Goal: Information Seeking & Learning: Learn about a topic

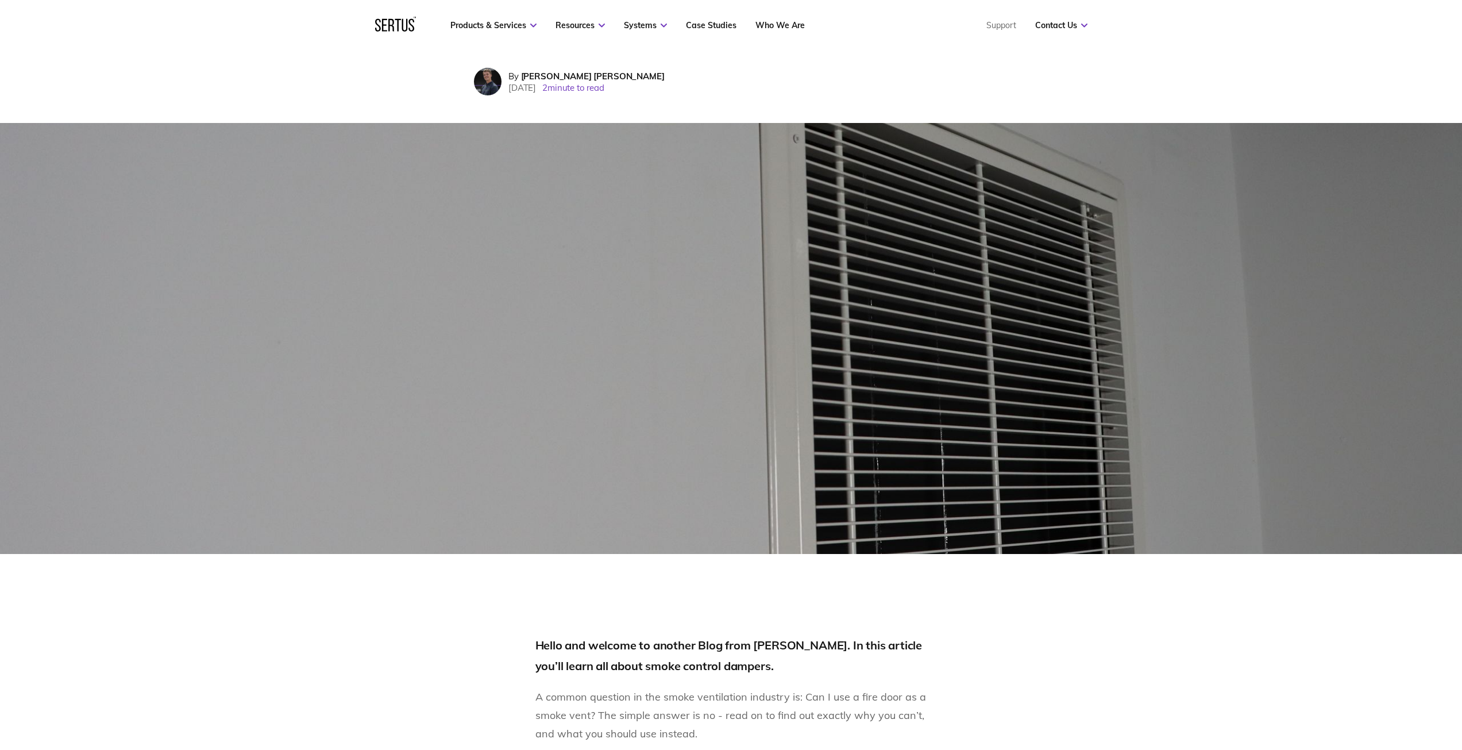
scroll to position [459, 0]
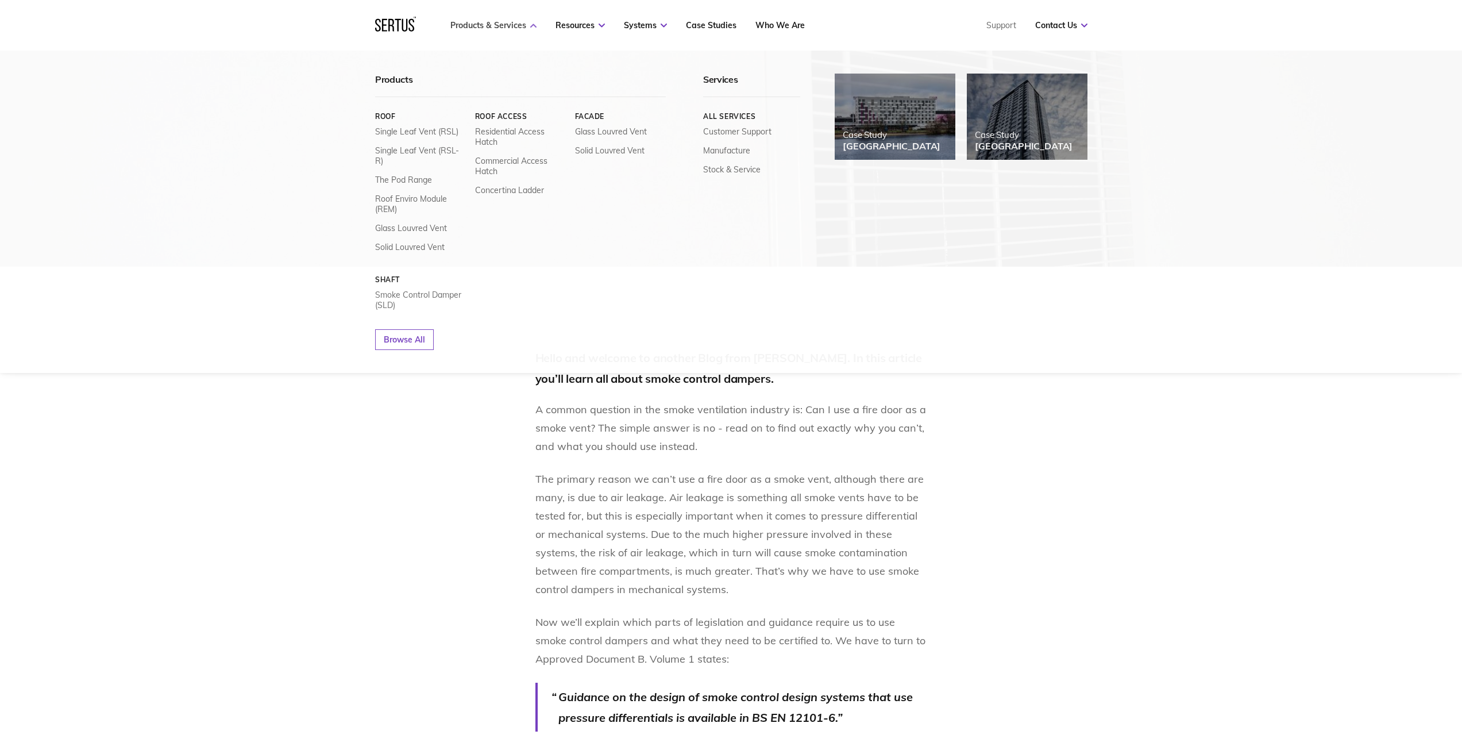
click at [491, 22] on link "Products & Services" at bounding box center [493, 25] width 86 height 10
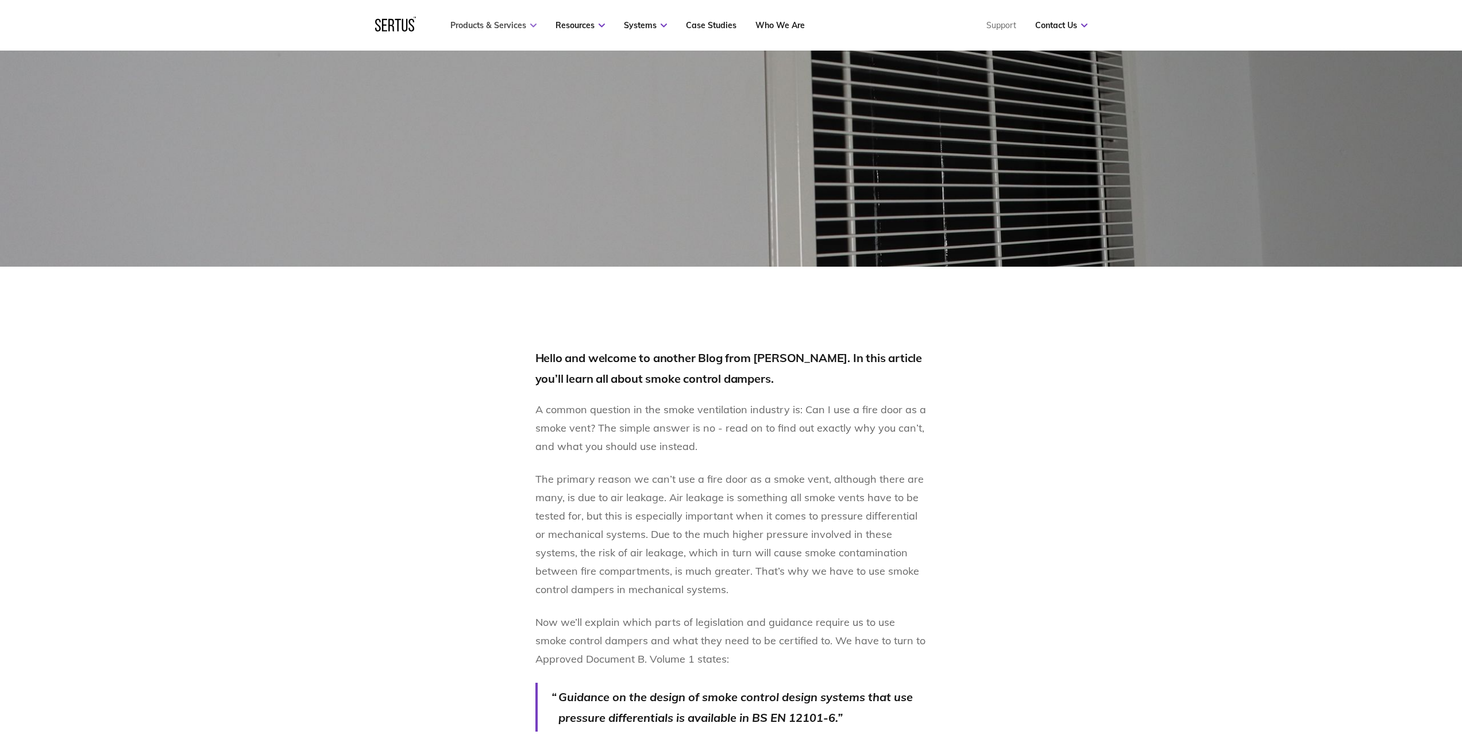
click at [490, 24] on link "Products & Services" at bounding box center [493, 25] width 86 height 10
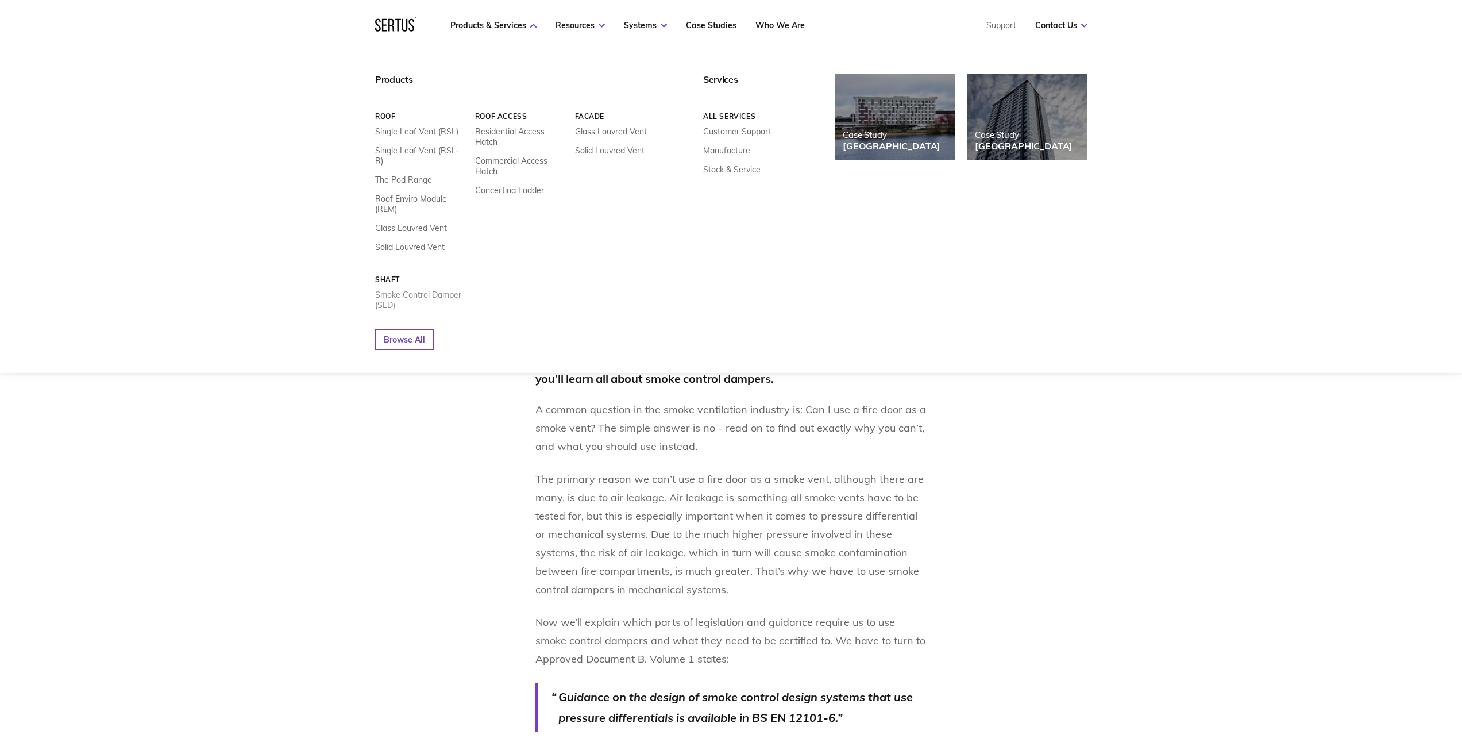
click at [422, 289] on link "Smoke Control Damper (SLD)" at bounding box center [420, 299] width 91 height 21
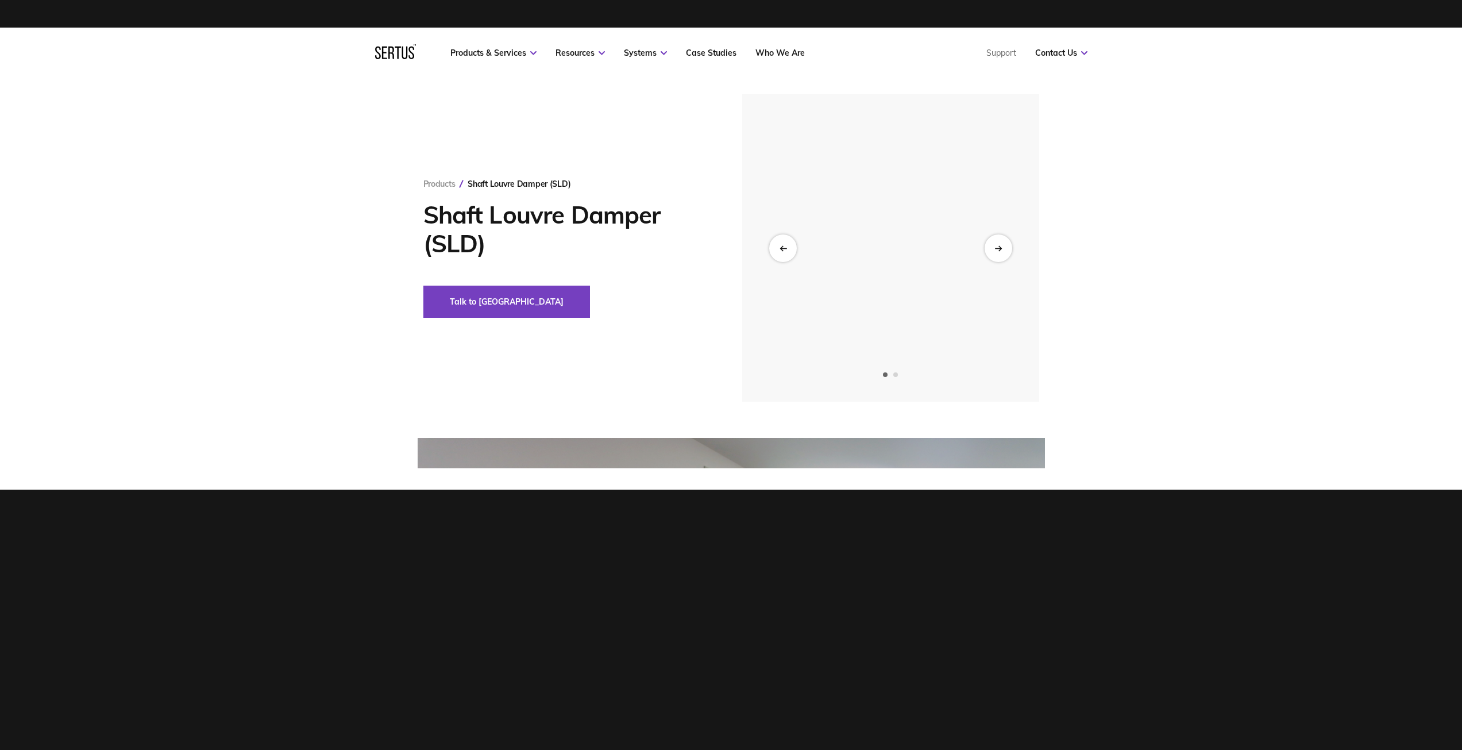
click at [934, 228] on img at bounding box center [890, 247] width 282 height 307
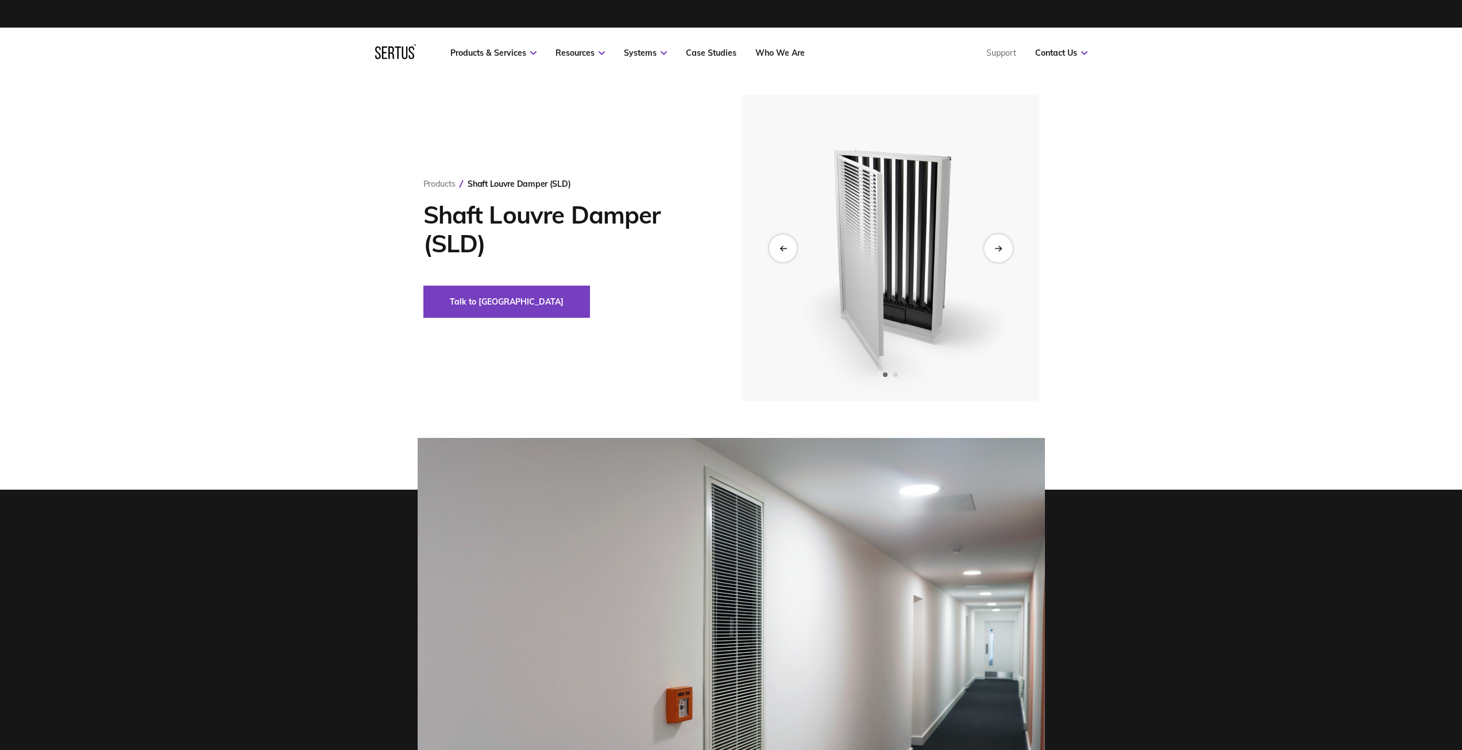
click at [1005, 254] on div "Next slide" at bounding box center [998, 248] width 28 height 28
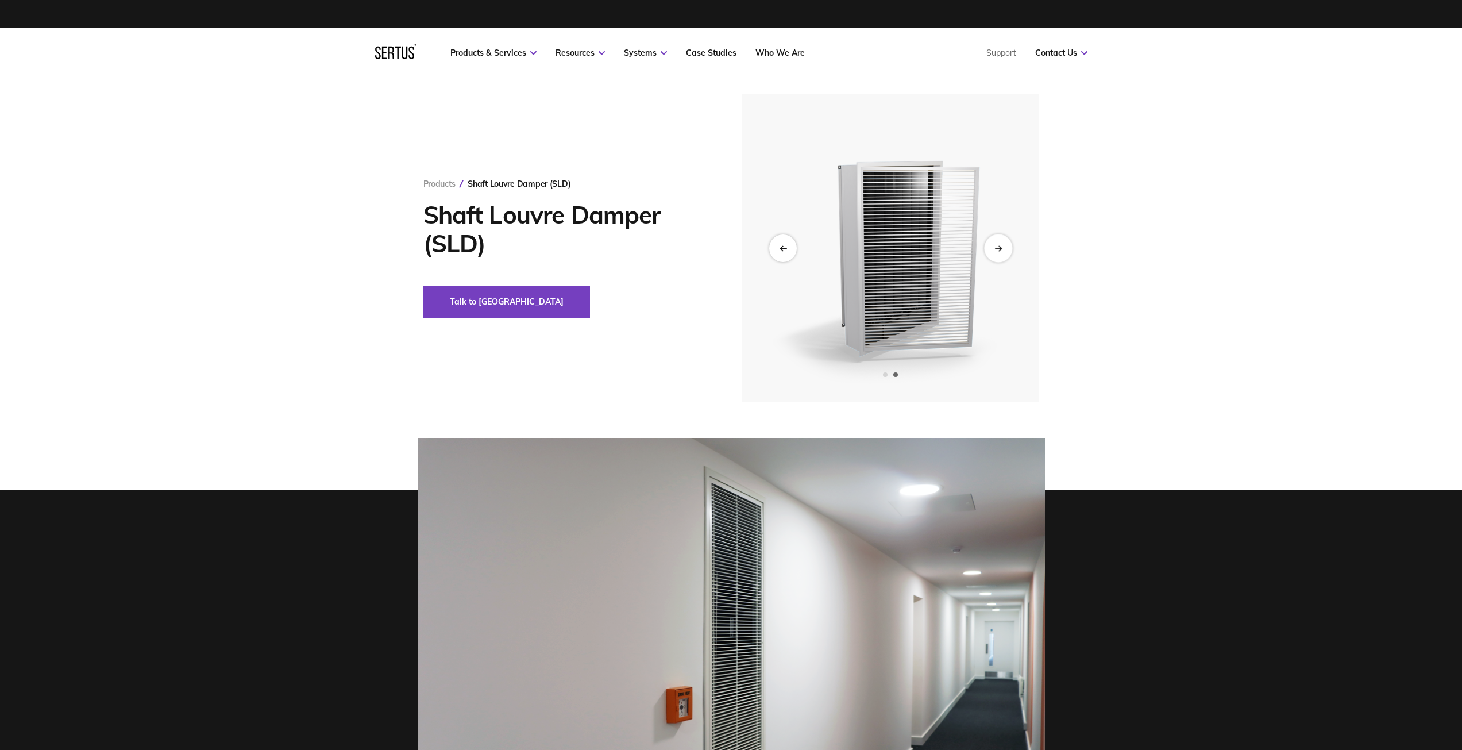
click at [1006, 257] on div "Next slide" at bounding box center [998, 248] width 28 height 28
click at [1007, 249] on div "Next slide" at bounding box center [998, 248] width 28 height 28
click at [789, 257] on div "Previous slide" at bounding box center [782, 248] width 28 height 28
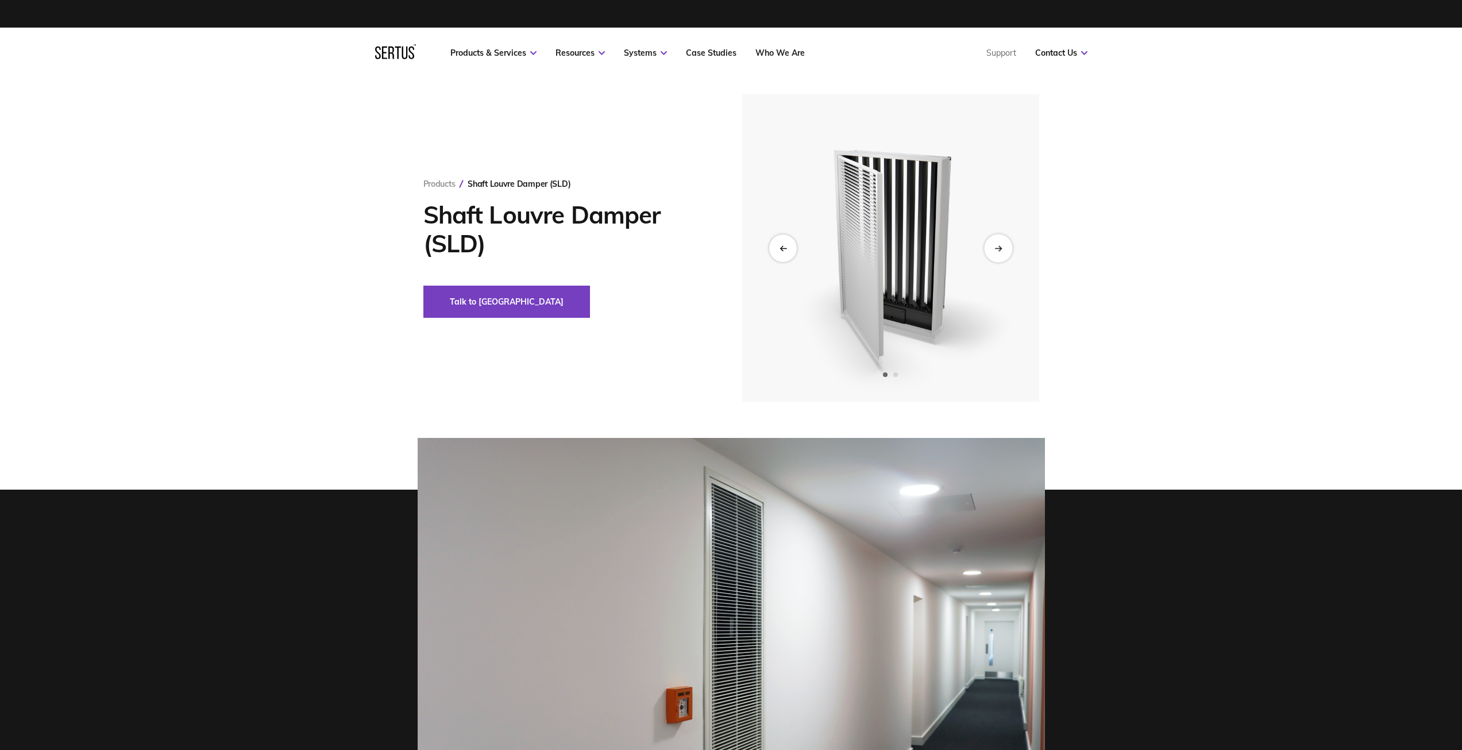
click at [1004, 249] on div "Next slide" at bounding box center [998, 248] width 28 height 28
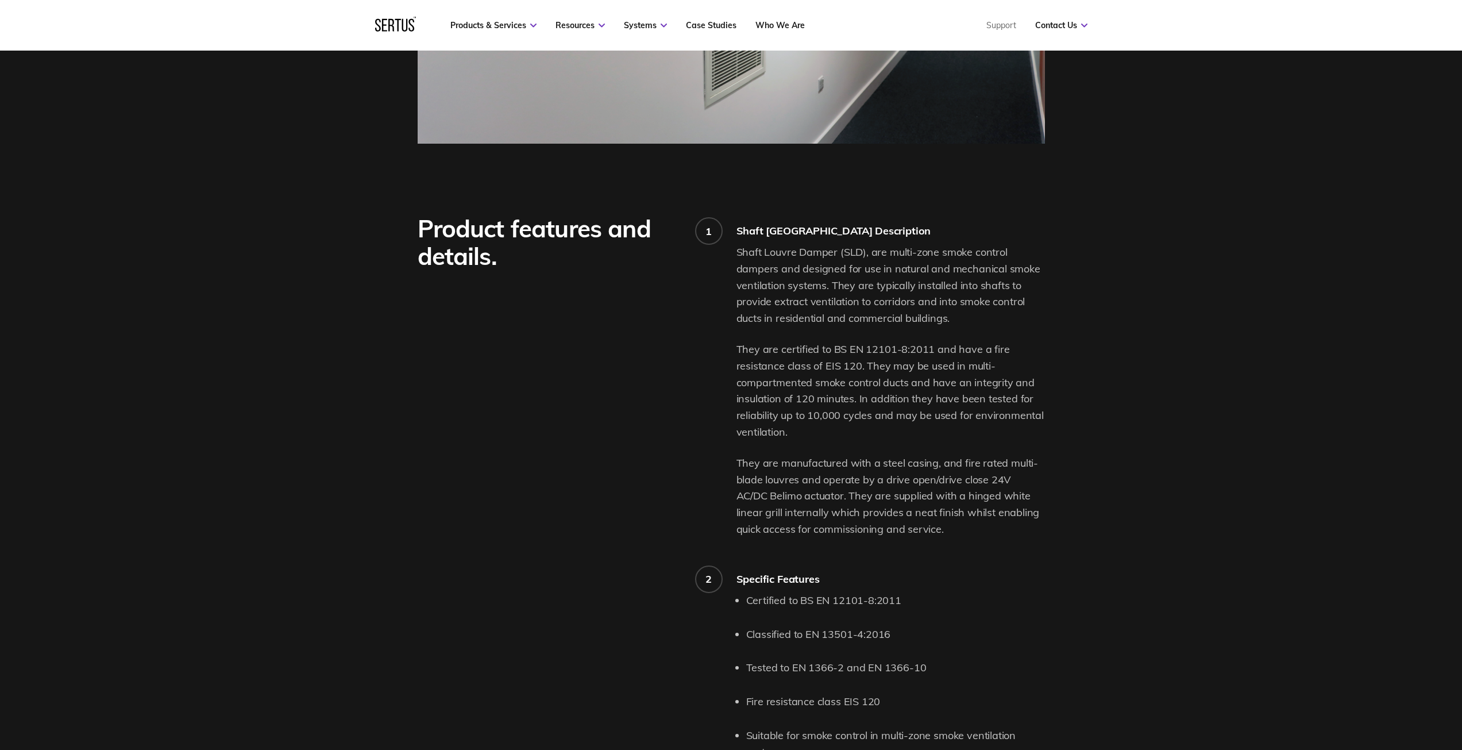
scroll to position [804, 0]
